Goal: Task Accomplishment & Management: Use online tool/utility

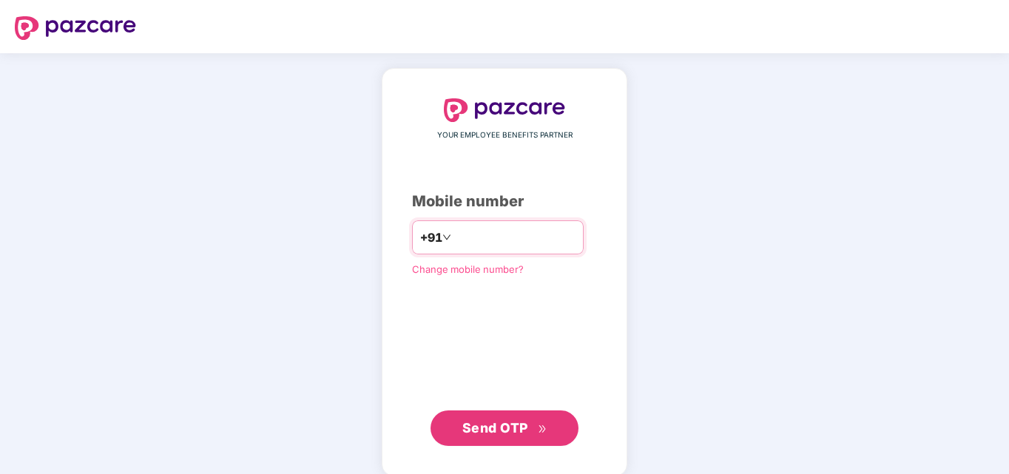
click at [506, 238] on input "number" at bounding box center [514, 238] width 121 height 24
type input "**********"
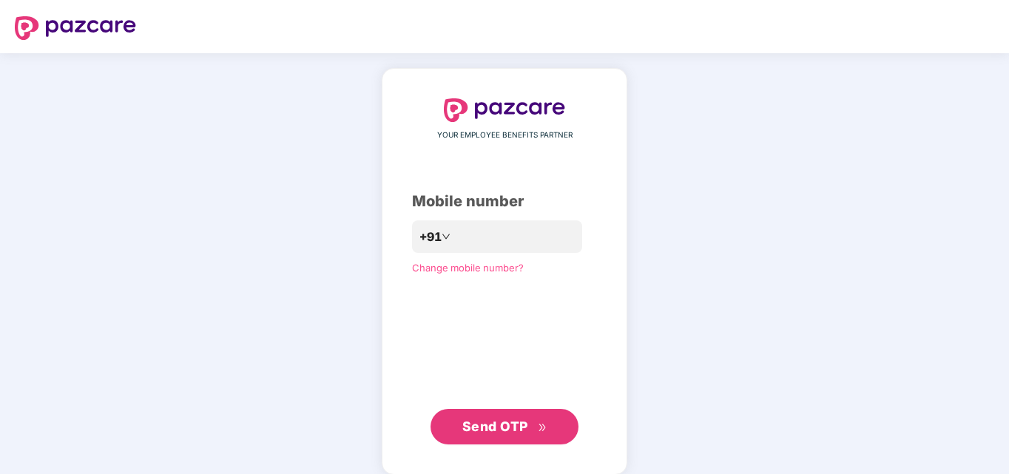
click at [534, 413] on button "Send OTP" at bounding box center [504, 427] width 148 height 36
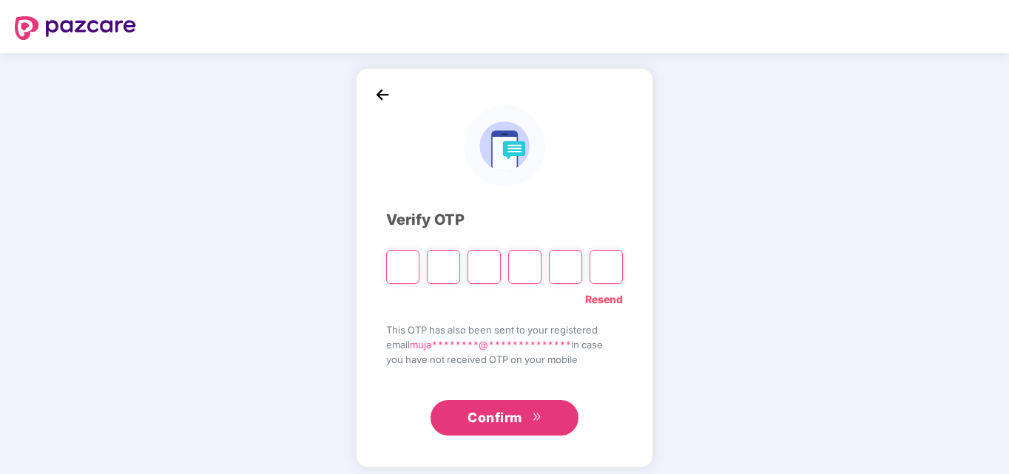
type input "*"
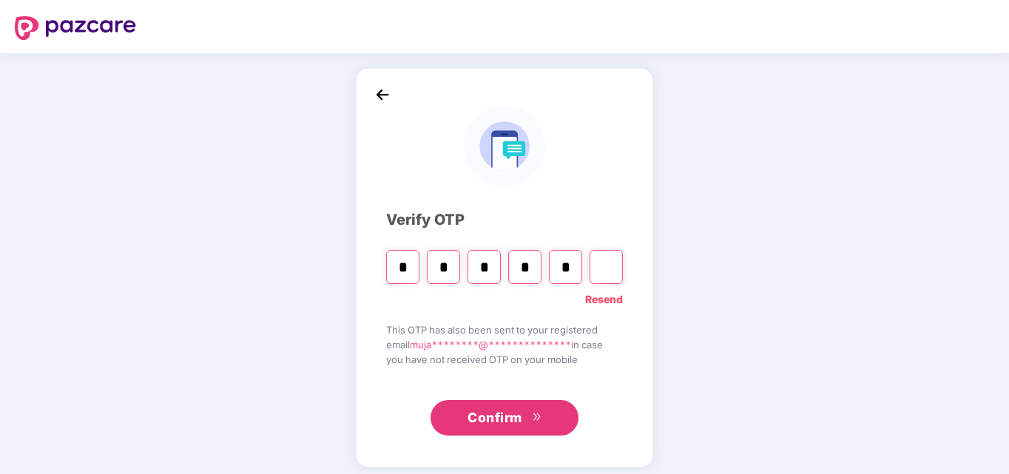
type input "*"
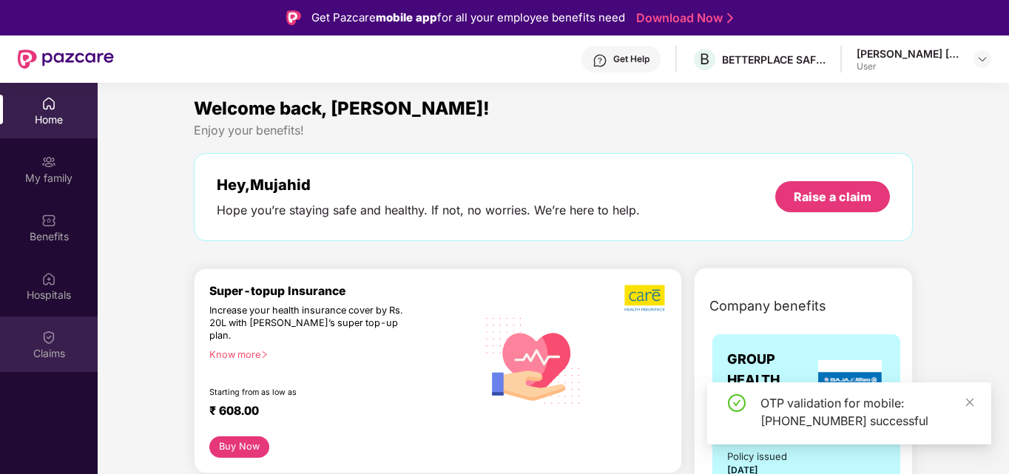
click at [50, 342] on img at bounding box center [48, 337] width 15 height 15
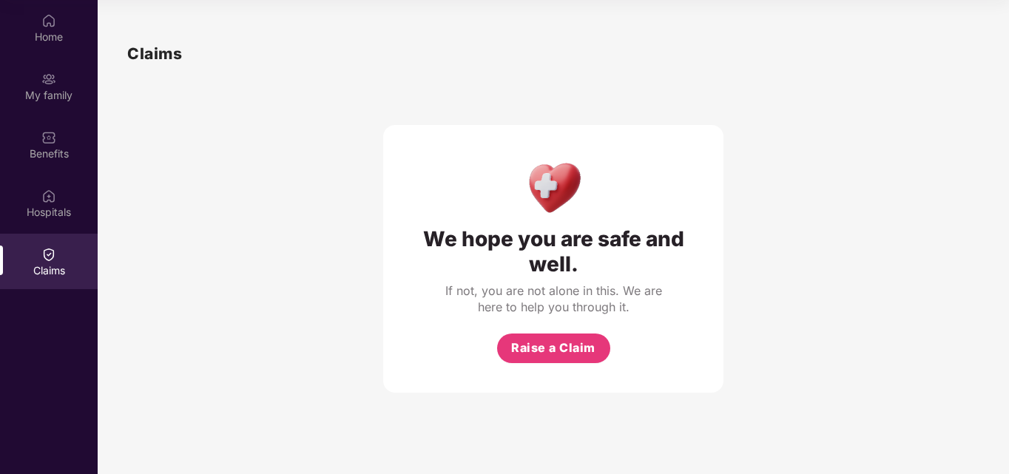
click at [556, 360] on button "Raise a Claim" at bounding box center [553, 349] width 113 height 30
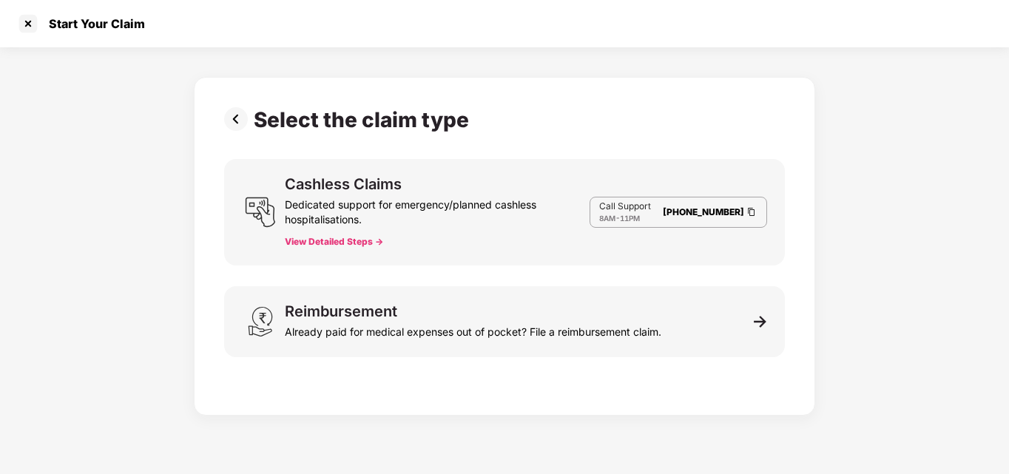
click at [757, 207] on img at bounding box center [752, 212] width 12 height 13
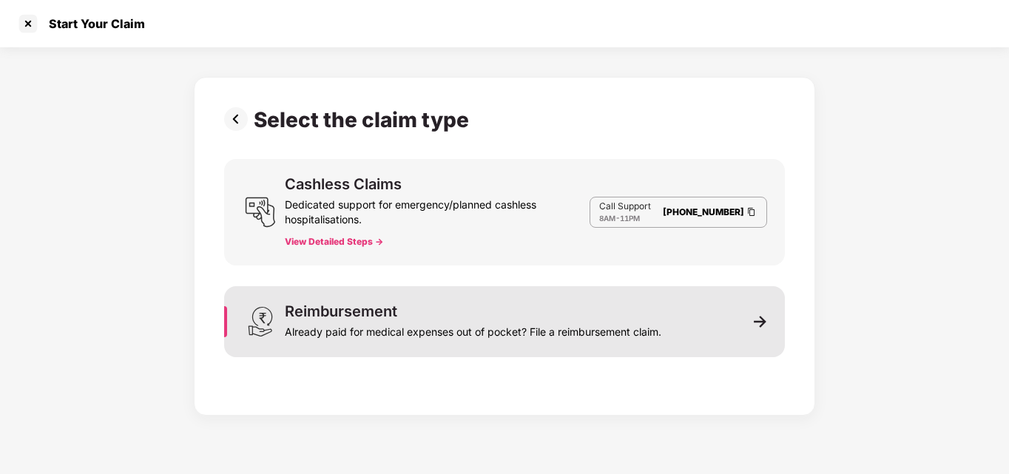
click at [502, 314] on div "Reimbursement Already paid for medical expenses out of pocket? File a reimburse…" at bounding box center [473, 322] width 376 height 36
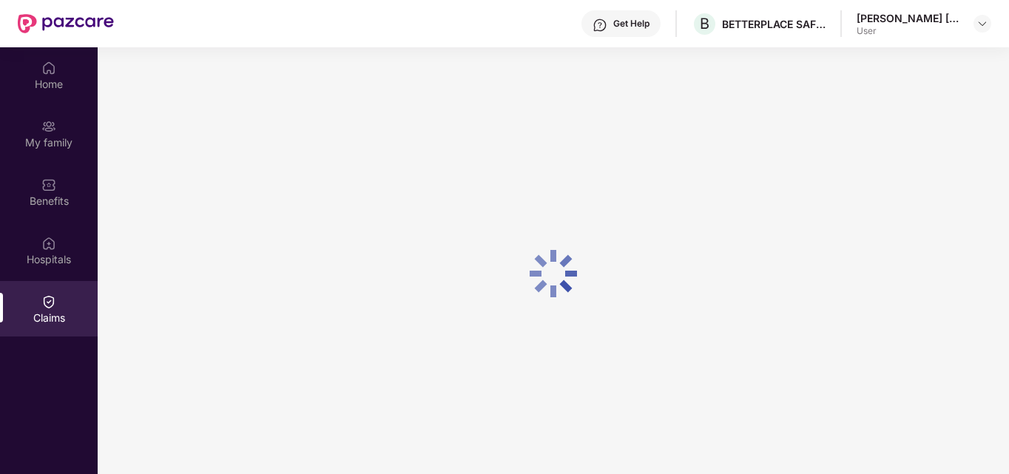
scroll to position [83, 0]
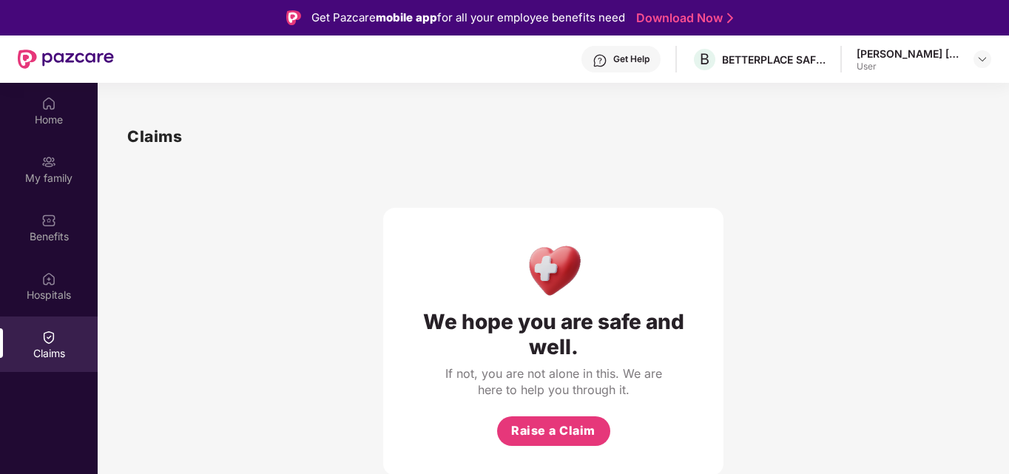
scroll to position [83, 0]
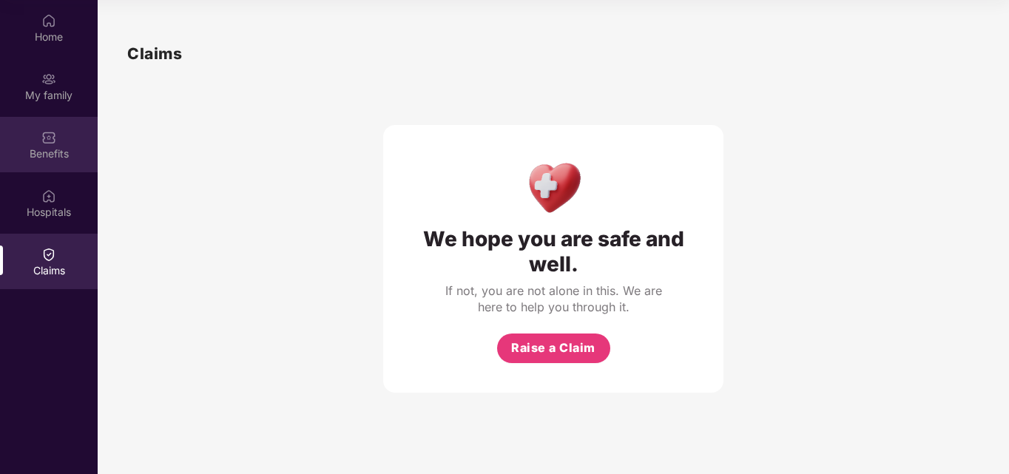
click at [72, 161] on div "Benefits" at bounding box center [49, 144] width 98 height 55
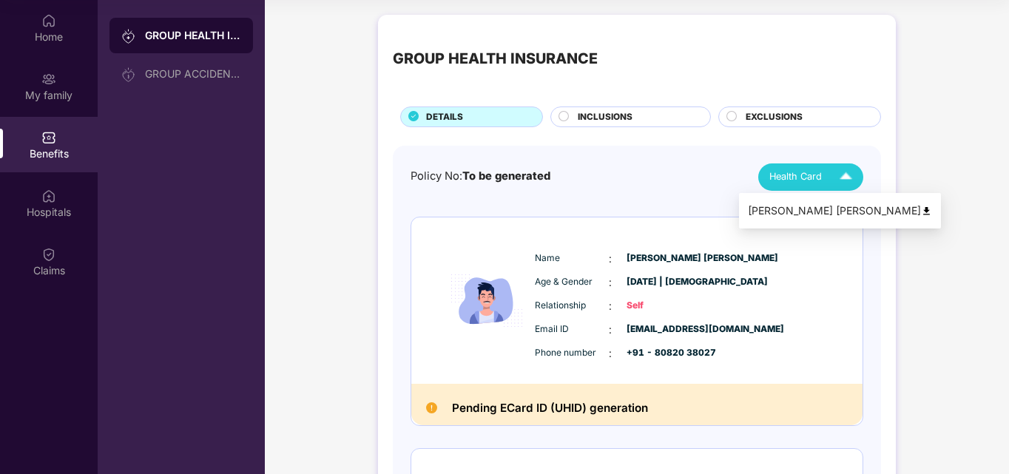
click at [837, 180] on img at bounding box center [846, 177] width 26 height 26
